Goal: Transaction & Acquisition: Download file/media

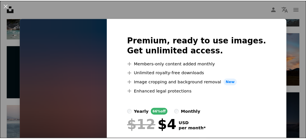
scroll to position [5976, 0]
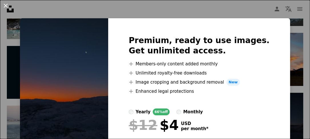
click at [8, 7] on button "An X shape" at bounding box center [5, 5] width 7 height 7
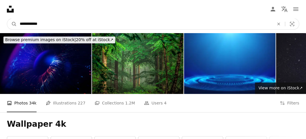
click at [50, 20] on input "**********" at bounding box center [144, 24] width 255 height 11
type input "**********"
click at [7, 19] on button "A magnifying glass" at bounding box center [12, 24] width 10 height 11
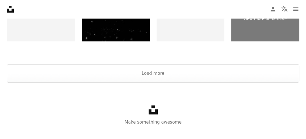
scroll to position [930, 0]
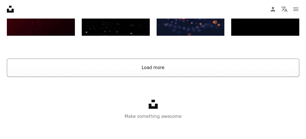
click at [207, 69] on button "Load more" at bounding box center [153, 68] width 292 height 18
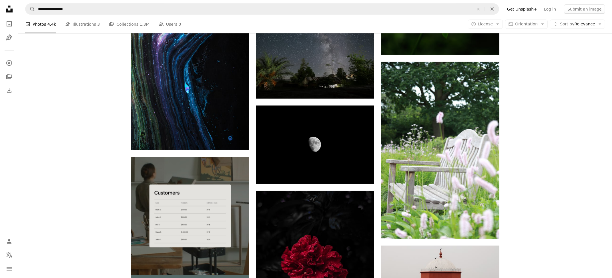
drag, startPoint x: 292, startPoint y: 1, endPoint x: 63, endPoint y: 142, distance: 269.3
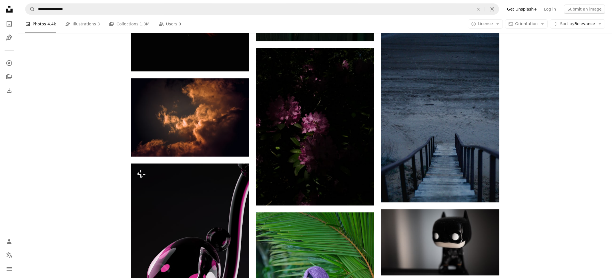
scroll to position [2285, 0]
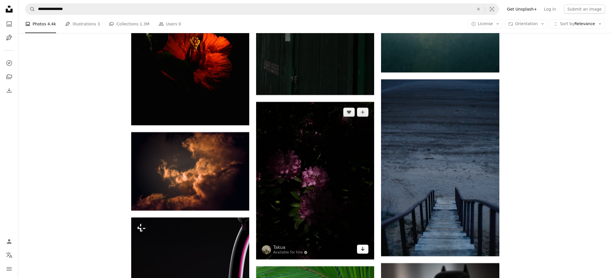
click at [306, 139] on link "Arrow pointing down" at bounding box center [362, 249] width 11 height 9
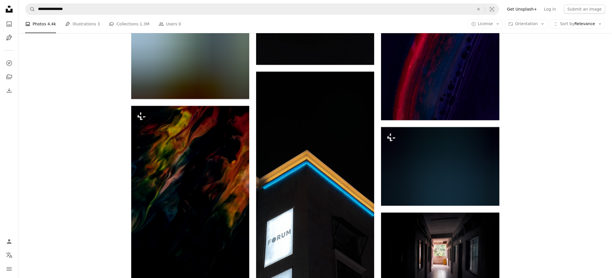
scroll to position [6538, 0]
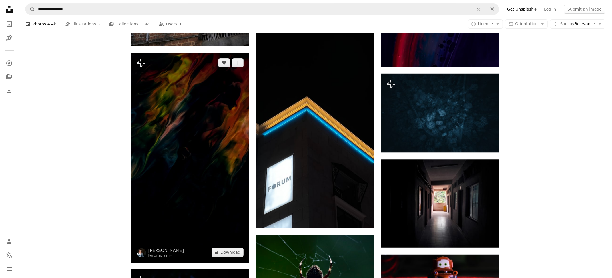
click at [221, 137] on img at bounding box center [190, 158] width 118 height 211
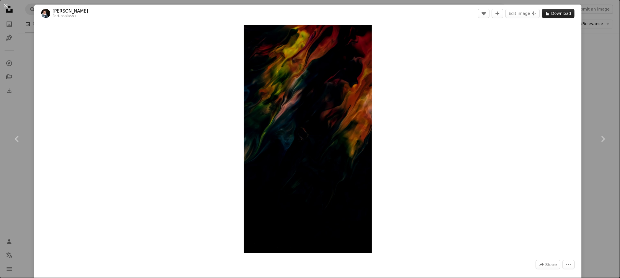
click at [306, 11] on button "A lock Download" at bounding box center [558, 13] width 33 height 9
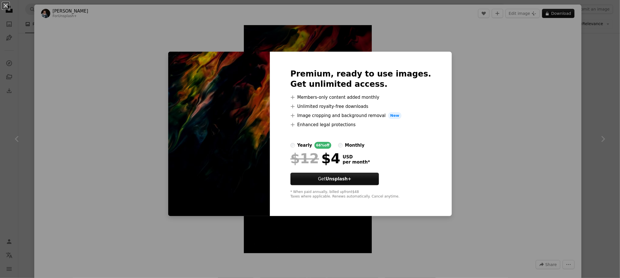
click at [306, 54] on div "An X shape Premium, ready to use images. Get unlimited access. A plus sign Memb…" at bounding box center [310, 139] width 620 height 278
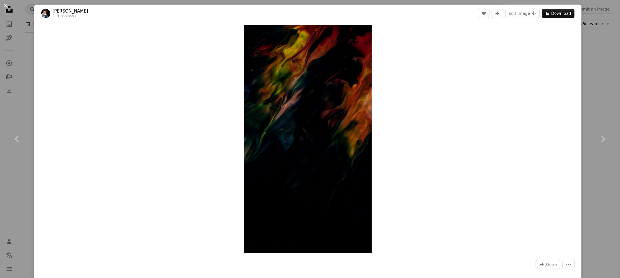
click at [4, 5] on button "An X shape" at bounding box center [5, 5] width 7 height 7
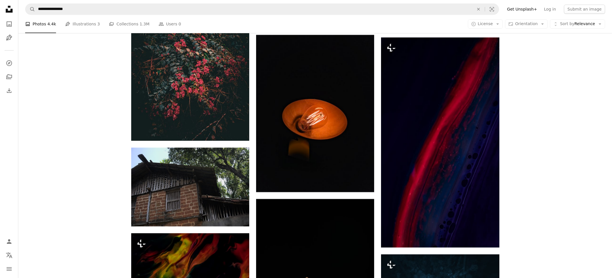
scroll to position [6333, 0]
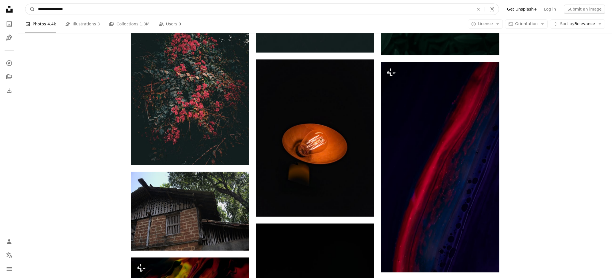
click at [143, 11] on input "**********" at bounding box center [253, 9] width 437 height 11
type input "**********"
click at [25, 4] on button "A magnifying glass" at bounding box center [30, 9] width 10 height 11
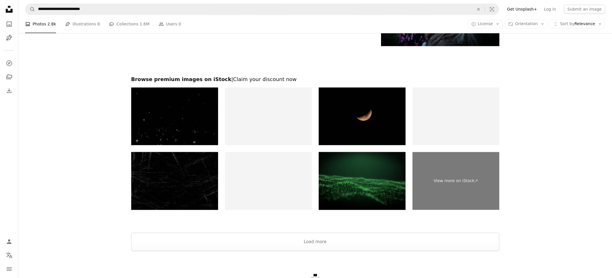
scroll to position [1182, 0]
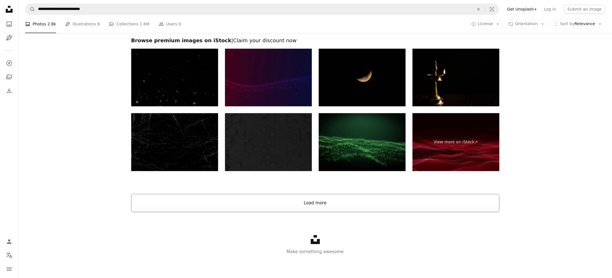
click at [306, 139] on button "Load more" at bounding box center [315, 203] width 368 height 18
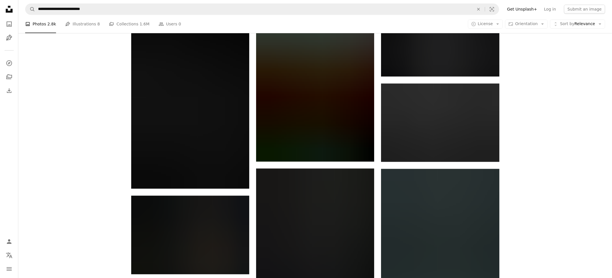
scroll to position [8434, 0]
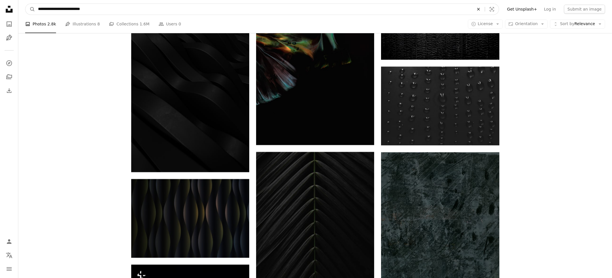
click at [306, 9] on icon "An X shape" at bounding box center [478, 9] width 13 height 5
type input "**********"
click at [25, 4] on button "A magnifying glass" at bounding box center [30, 9] width 10 height 11
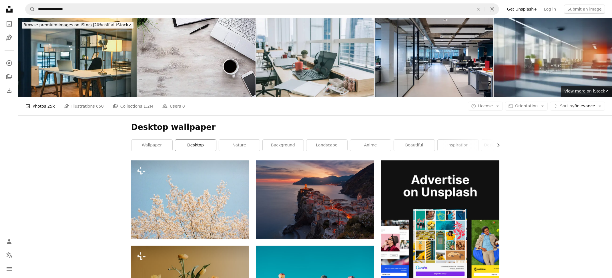
click at [203, 139] on link "desktop" at bounding box center [195, 145] width 41 height 11
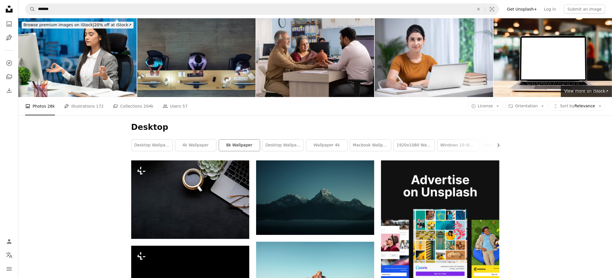
click at [230, 139] on link "8k wallpaper" at bounding box center [239, 145] width 41 height 11
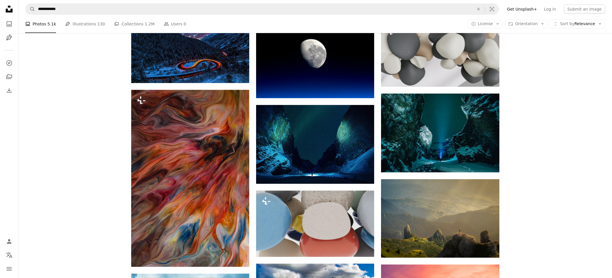
scroll to position [408, 0]
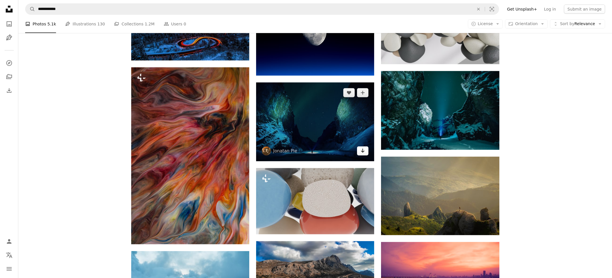
click at [306, 139] on link "Arrow pointing down" at bounding box center [362, 151] width 11 height 9
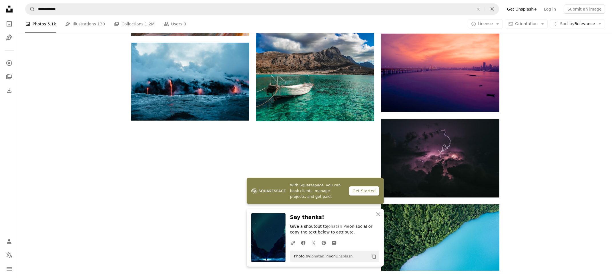
scroll to position [623, 0]
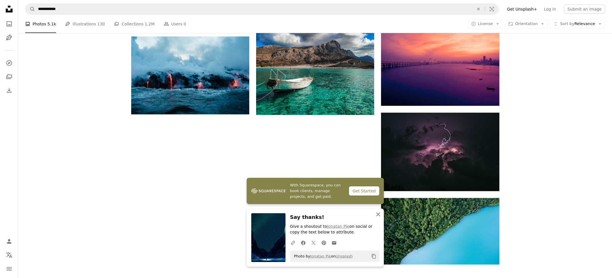
click at [306, 139] on icon "button" at bounding box center [378, 215] width 4 height 4
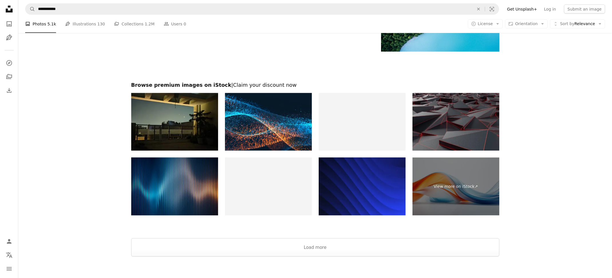
scroll to position [881, 0]
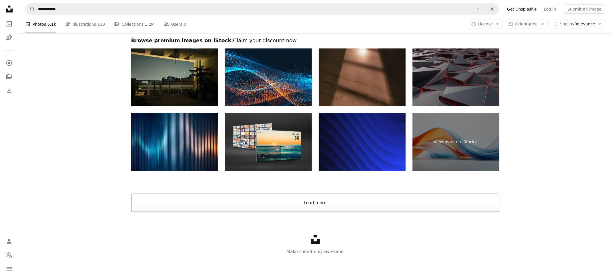
drag, startPoint x: 402, startPoint y: 215, endPoint x: 404, endPoint y: 207, distance: 7.5
click at [306, 139] on button "Load more" at bounding box center [315, 203] width 368 height 18
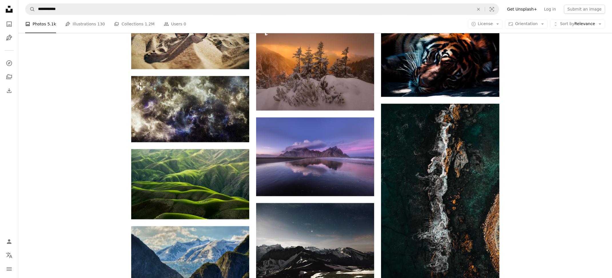
scroll to position [1542, 0]
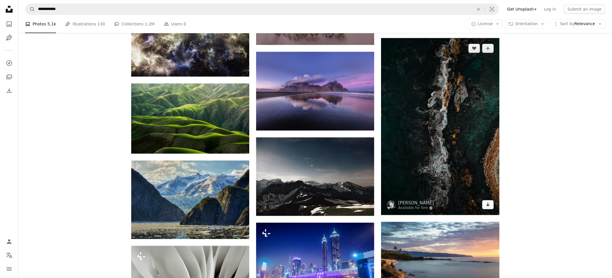
click at [306, 139] on icon "Download" at bounding box center [488, 205] width 4 height 4
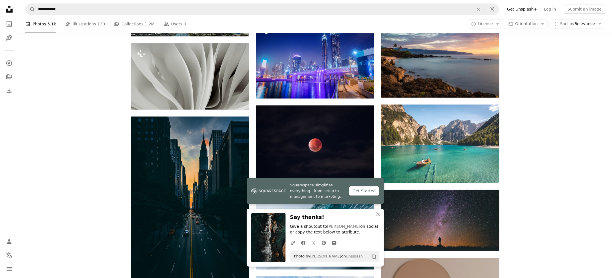
scroll to position [1746, 0]
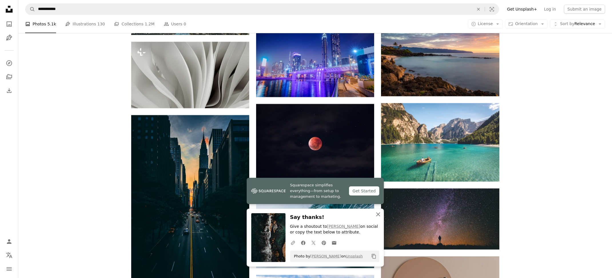
click at [306, 139] on icon "An X shape" at bounding box center [378, 214] width 7 height 7
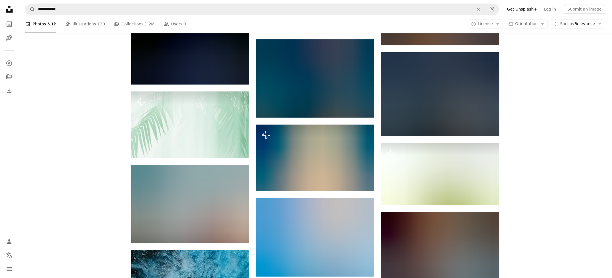
scroll to position [3696, 0]
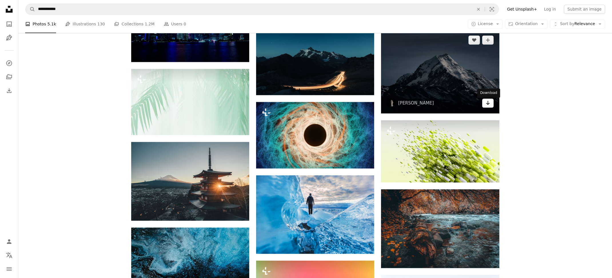
click at [306, 107] on link "Arrow pointing down" at bounding box center [487, 103] width 11 height 9
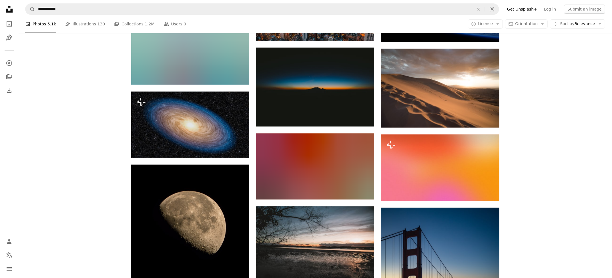
scroll to position [6781, 0]
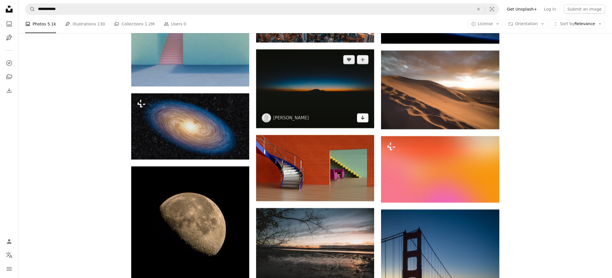
click at [306, 120] on icon "Arrow pointing down" at bounding box center [362, 117] width 5 height 7
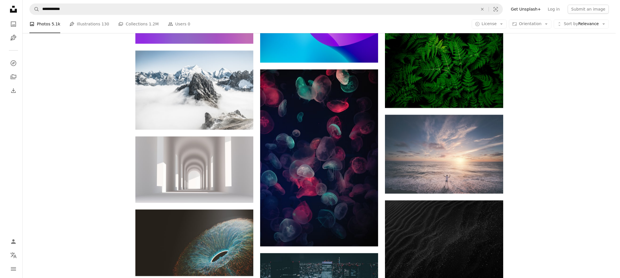
scroll to position [8413, 0]
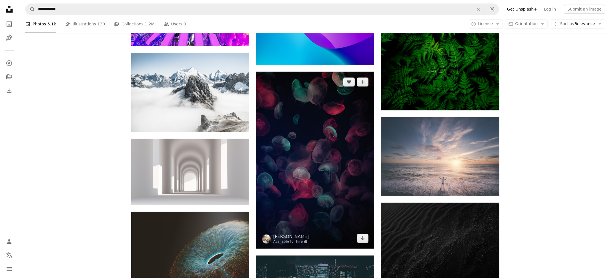
click at [306, 139] on img at bounding box center [315, 160] width 118 height 177
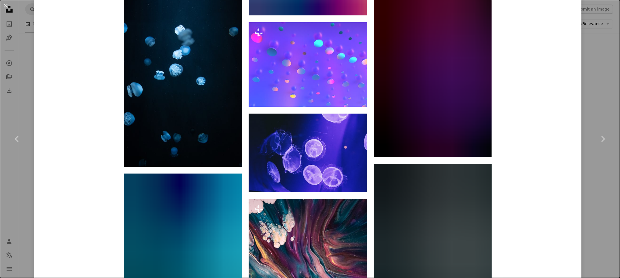
scroll to position [2158, 0]
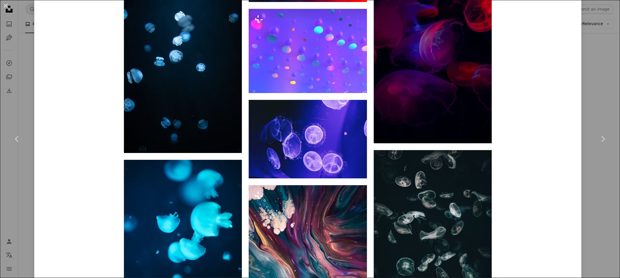
click at [306, 139] on div "An X shape Chevron left Chevron right Vino Li Available for hire A checkmark in…" at bounding box center [310, 139] width 620 height 278
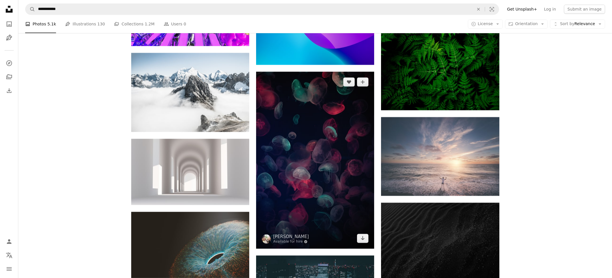
click at [306, 139] on img at bounding box center [315, 160] width 118 height 177
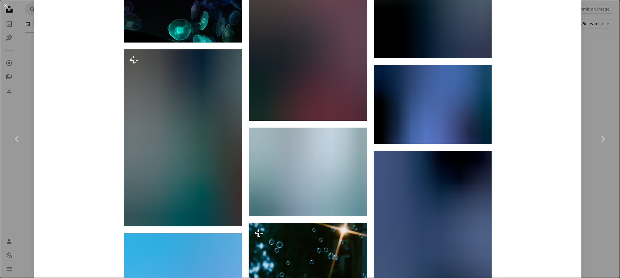
scroll to position [1604, 0]
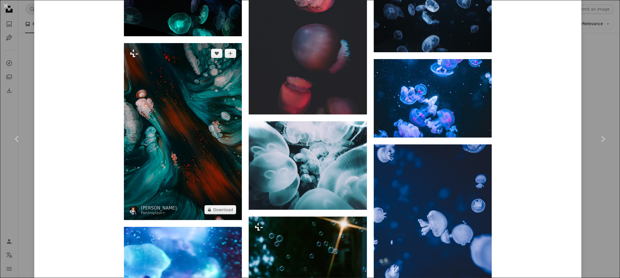
click at [221, 139] on img at bounding box center [183, 131] width 118 height 177
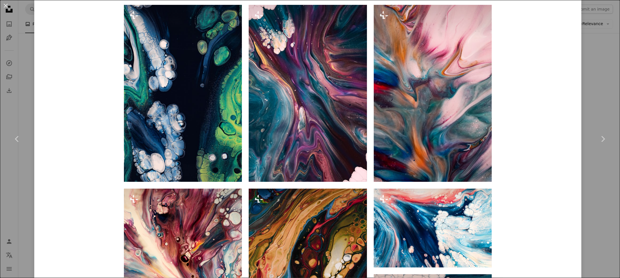
scroll to position [649, 0]
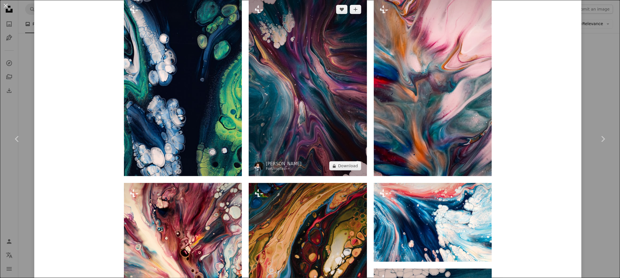
click at [304, 122] on img at bounding box center [308, 87] width 118 height 177
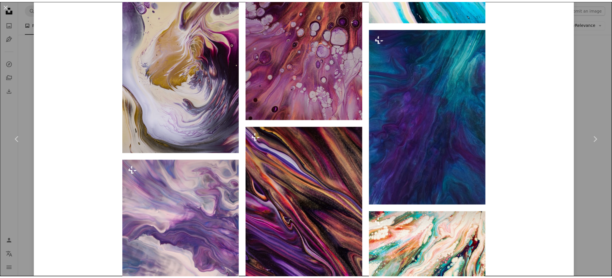
scroll to position [1080, 0]
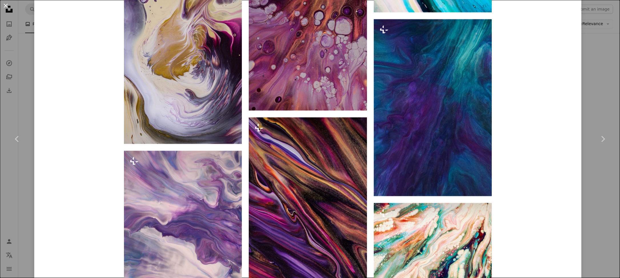
click at [6, 4] on button "An X shape" at bounding box center [5, 5] width 7 height 7
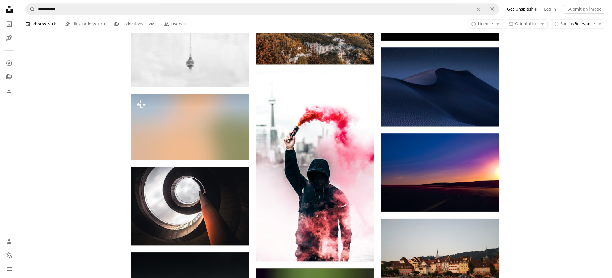
scroll to position [10746, 0]
